Goal: Information Seeking & Learning: Learn about a topic

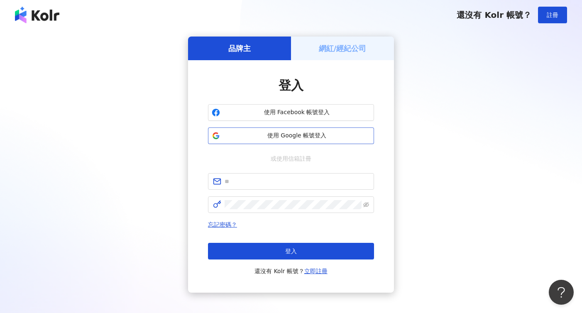
click at [291, 135] on span "使用 Google 帳號登入" at bounding box center [296, 136] width 147 height 8
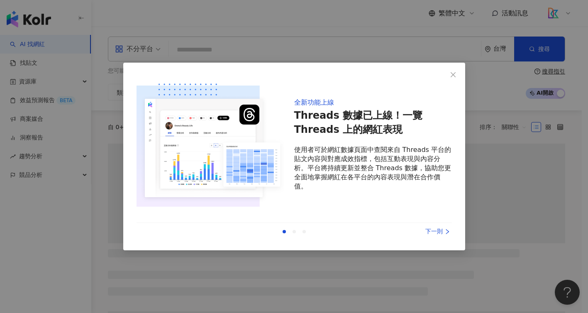
click at [455, 73] on icon "close" at bounding box center [453, 74] width 7 height 7
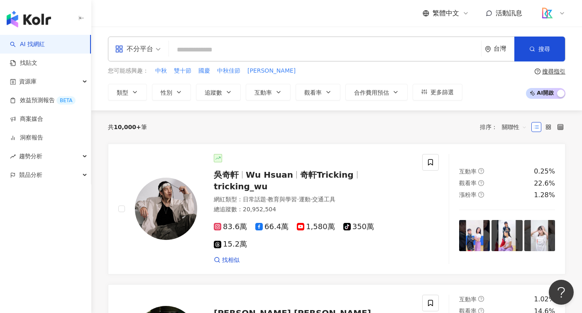
click at [553, 15] on img at bounding box center [547, 13] width 16 height 16
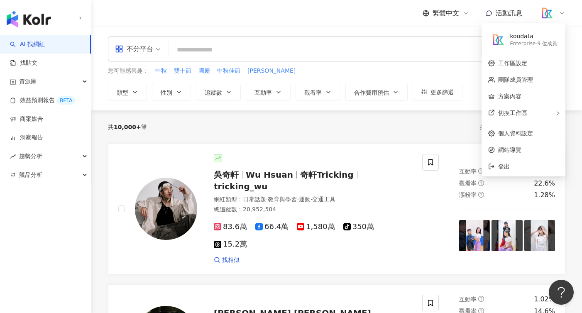
click at [553, 15] on img at bounding box center [547, 13] width 16 height 16
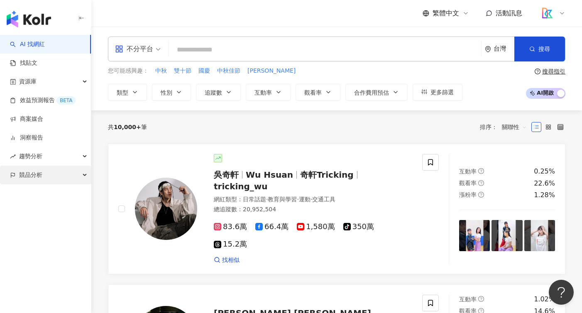
click at [43, 168] on div "競品分析" at bounding box center [45, 175] width 91 height 19
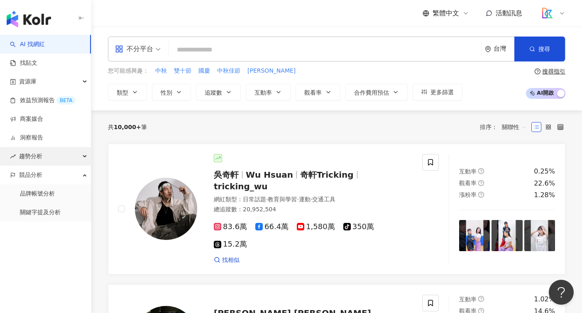
click at [51, 155] on div "趨勢分析" at bounding box center [45, 156] width 91 height 19
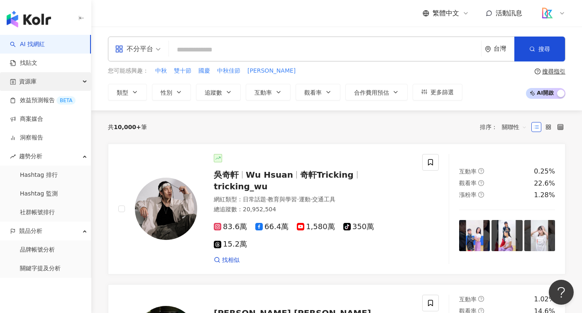
click at [57, 84] on div "資源庫" at bounding box center [45, 81] width 91 height 19
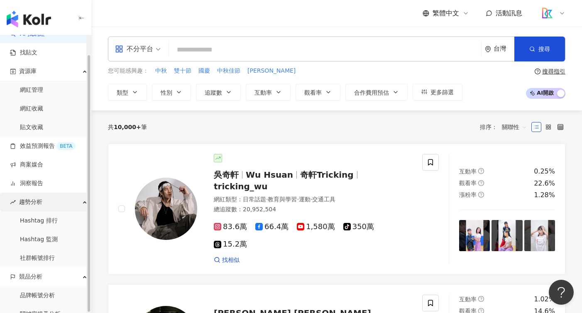
scroll to position [21, 0]
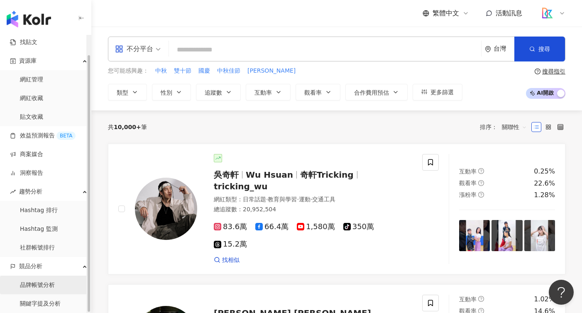
click at [50, 287] on link "品牌帳號分析" at bounding box center [37, 285] width 35 height 8
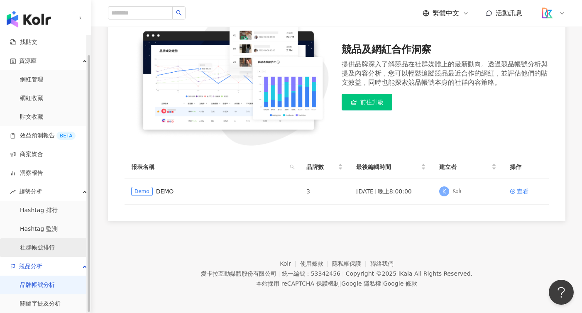
scroll to position [103, 0]
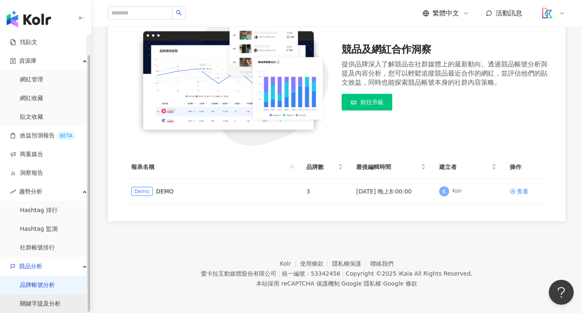
click at [50, 304] on link "關鍵字提及分析" at bounding box center [40, 304] width 41 height 8
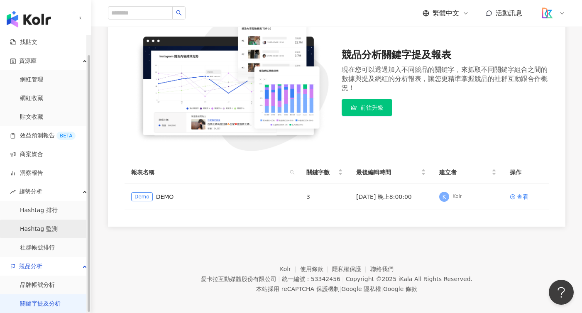
scroll to position [116, 0]
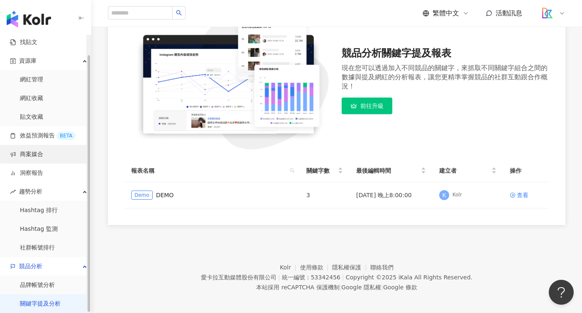
click at [43, 151] on link "商案媒合" at bounding box center [26, 154] width 33 height 8
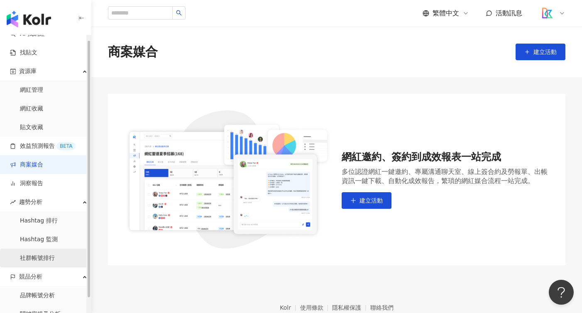
scroll to position [11, 0]
click at [51, 259] on link "社群帳號排行" at bounding box center [37, 257] width 35 height 8
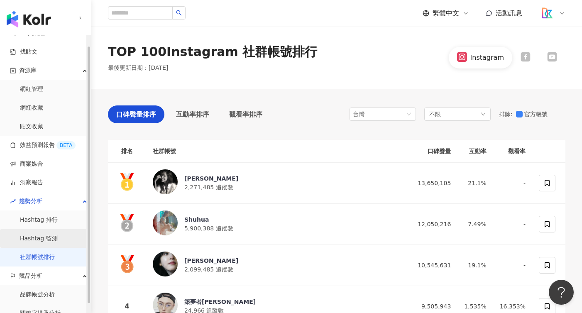
click at [53, 241] on link "Hashtag 監測" at bounding box center [39, 239] width 38 height 8
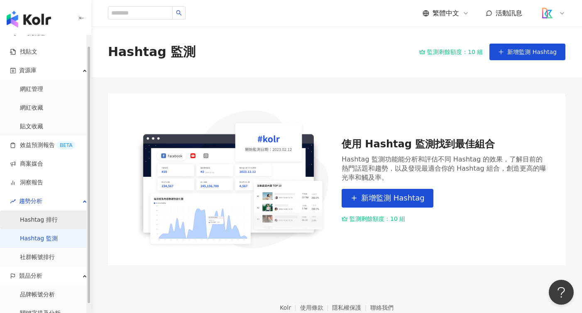
click at [51, 220] on link "Hashtag 排行" at bounding box center [39, 220] width 38 height 8
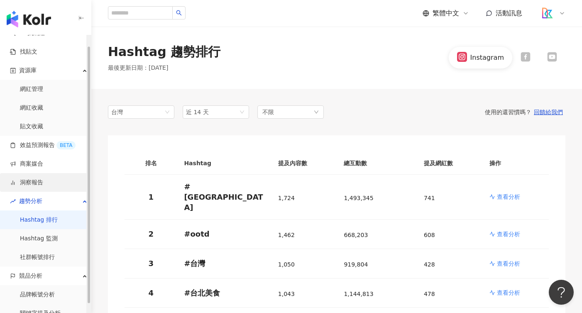
click at [43, 179] on link "洞察報告" at bounding box center [26, 183] width 33 height 8
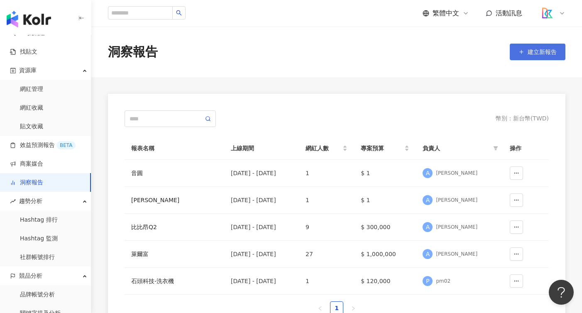
click at [529, 51] on span "建立新報告" at bounding box center [542, 52] width 29 height 7
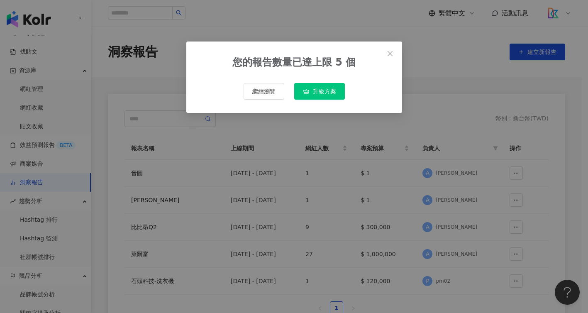
click at [402, 49] on div "您的報告數量已達上限 5 個 繼續瀏覽 升級方案" at bounding box center [294, 77] width 216 height 71
click at [386, 52] on span "Close" at bounding box center [390, 53] width 17 height 7
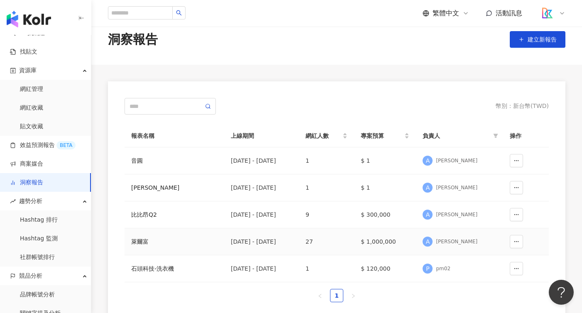
scroll to position [19, 0]
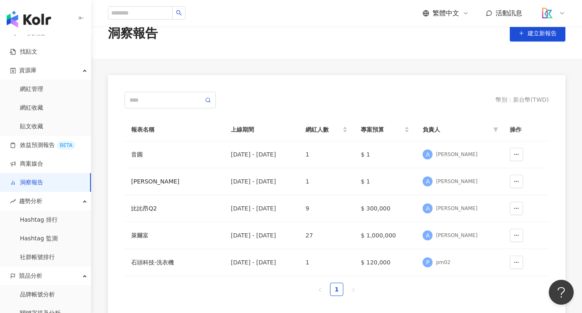
click at [551, 13] on img at bounding box center [547, 13] width 16 height 16
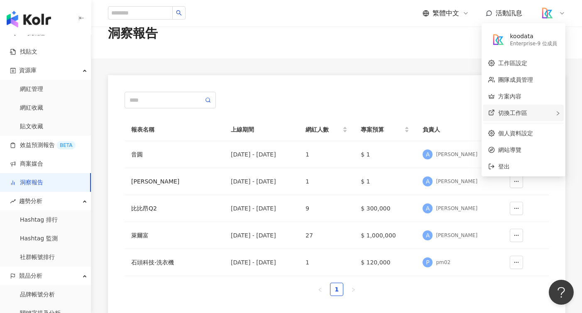
click at [526, 111] on span "切換工作區" at bounding box center [512, 113] width 29 height 7
click at [527, 111] on div "切換工作區 M Mia 的工作區 Free 方案 - 1 位成員 建立新工作區" at bounding box center [523, 113] width 81 height 17
click at [407, 95] on div "幣別 ： 新台幣 ( TWD )" at bounding box center [337, 100] width 424 height 17
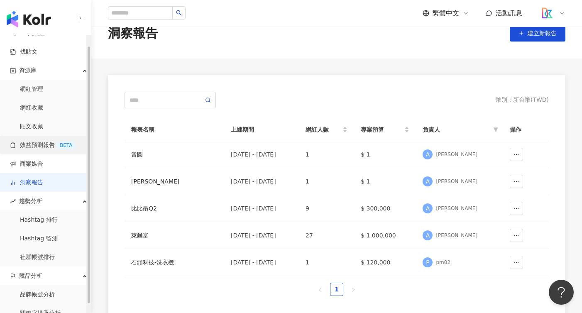
click at [39, 149] on link "效益預測報告 BETA" at bounding box center [43, 145] width 66 height 8
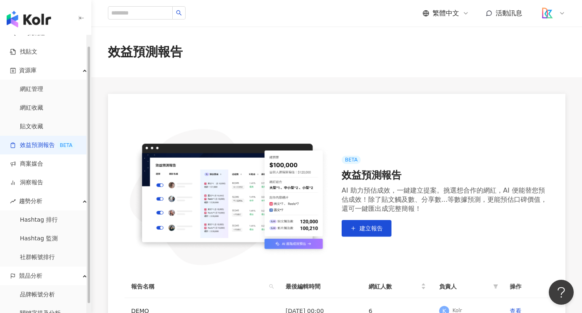
scroll to position [120, 0]
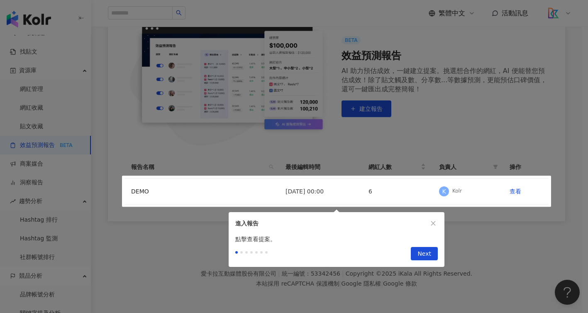
click at [57, 222] on div at bounding box center [294, 156] width 588 height 313
click at [145, 251] on div at bounding box center [294, 156] width 588 height 313
click at [437, 221] on button "button" at bounding box center [433, 223] width 9 height 9
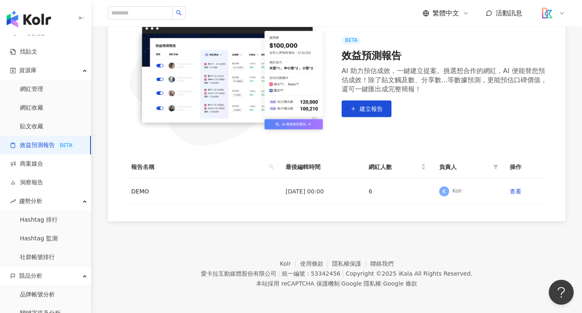
click at [435, 222] on div "繁體中文 活動訊息 效益預測報告 BETA 效益預測報告 AI 助力預估成效，一鍵建立提案。挑選想合作的網紅，AI 便能替您預估成效！除了貼文觸及數、分享數.…" at bounding box center [291, 96] width 582 height 433
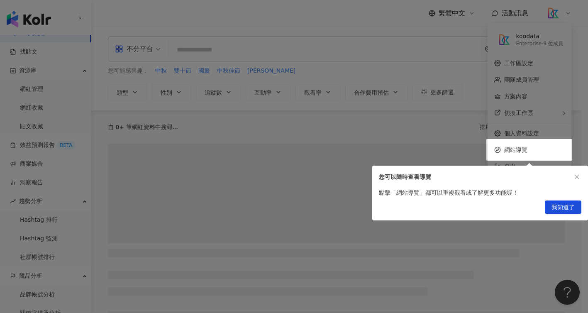
click at [175, 197] on div at bounding box center [294, 156] width 588 height 313
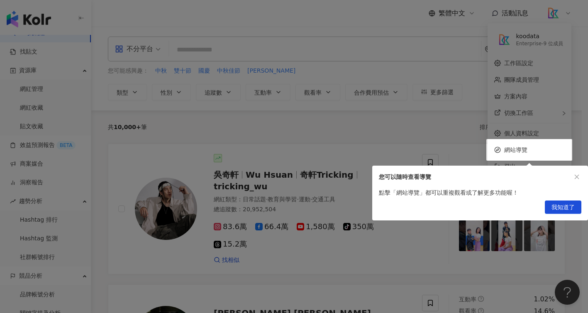
click at [577, 177] on icon "close" at bounding box center [577, 177] width 5 height 5
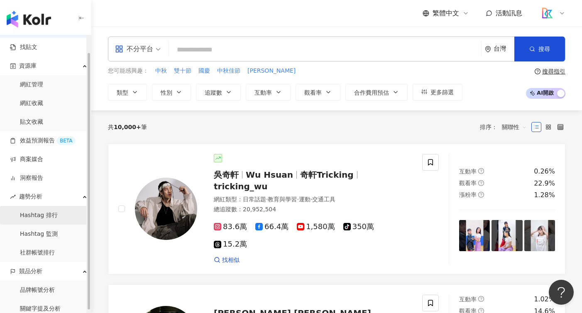
scroll to position [21, 0]
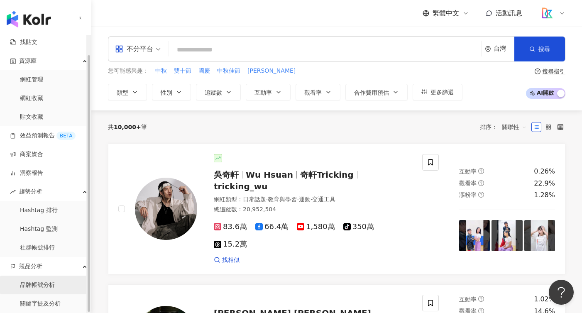
click at [48, 285] on link "品牌帳號分析" at bounding box center [37, 285] width 35 height 8
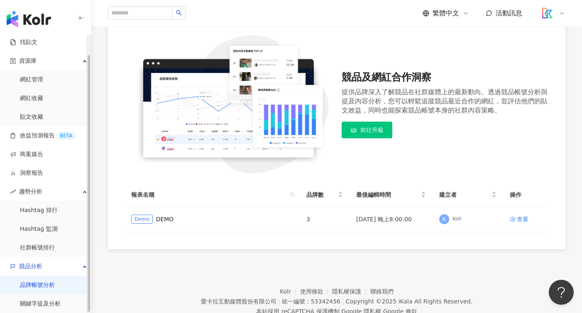
scroll to position [103, 0]
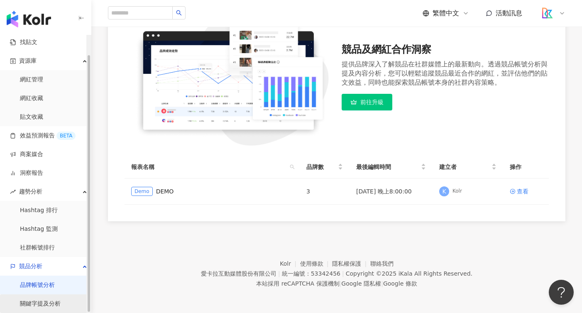
click at [44, 308] on link "關鍵字提及分析" at bounding box center [40, 304] width 41 height 8
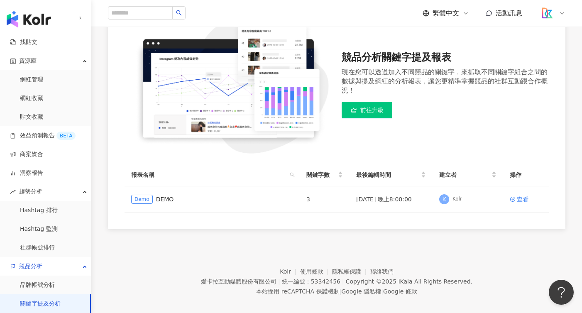
scroll to position [111, 0]
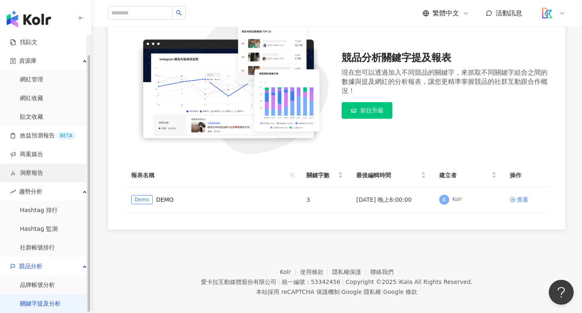
click at [39, 173] on link "洞察報告" at bounding box center [26, 173] width 33 height 8
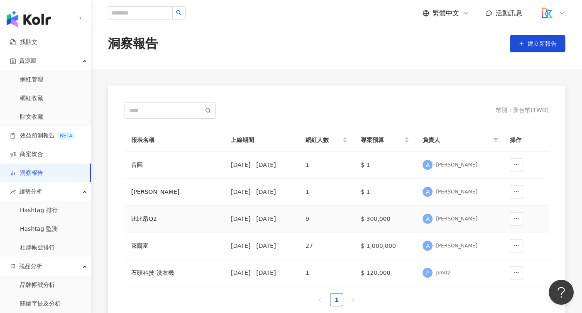
scroll to position [9, 0]
click at [519, 191] on icon "button" at bounding box center [517, 192] width 6 height 6
click at [517, 194] on icon "button" at bounding box center [517, 192] width 6 height 6
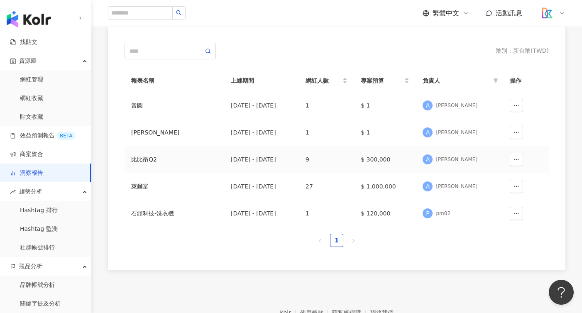
scroll to position [78, 0]
